Goal: Task Accomplishment & Management: Complete application form

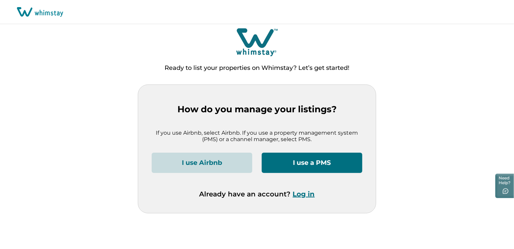
click at [311, 162] on button "I use a PMS" at bounding box center [312, 162] width 101 height 20
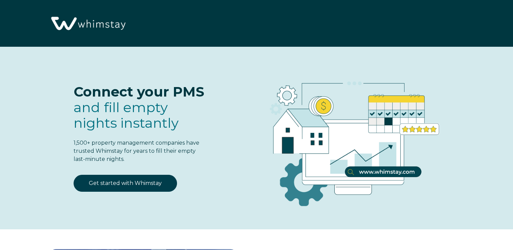
select select "US"
select select "Standard"
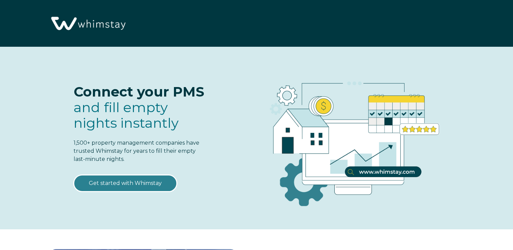
click at [126, 181] on link "Get started with Whimstay" at bounding box center [125, 183] width 103 height 17
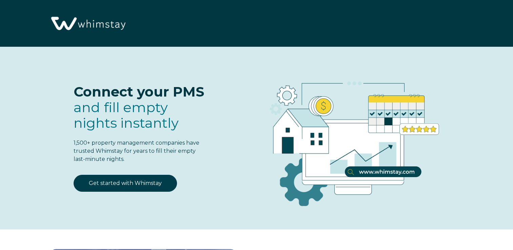
scroll to position [835, 0]
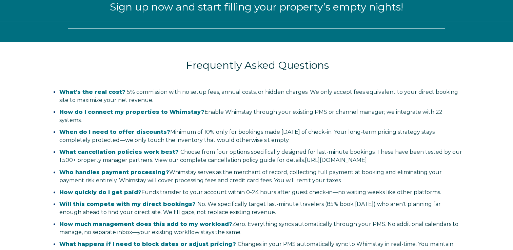
select select "US"
select select "Standard"
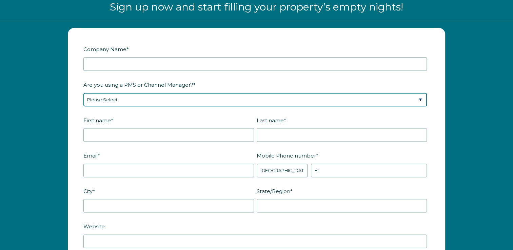
click at [417, 97] on select "Please Select Barefoot BookingPal Boost Brightside CiiRUS Escapia Guesty Hostaw…" at bounding box center [254, 100] width 343 height 14
select select "Hostaway"
click at [83, 93] on select "Please Select Barefoot BookingPal Boost Brightside CiiRUS Escapia Guesty Hostaw…" at bounding box center [254, 100] width 343 height 14
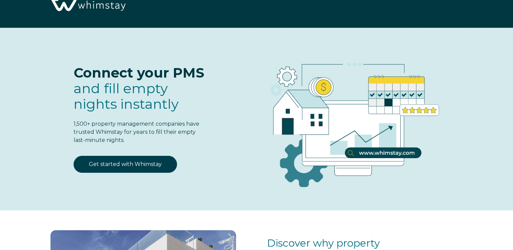
scroll to position [0, 0]
